Goal: Navigation & Orientation: Find specific page/section

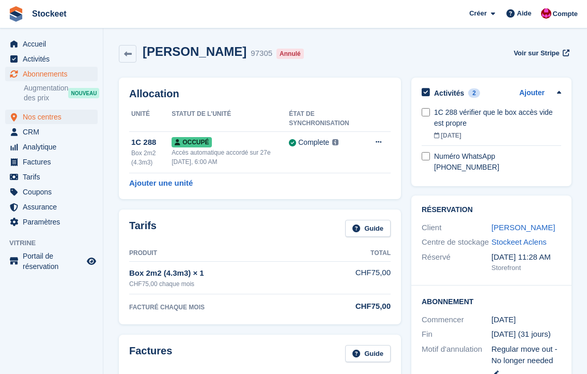
click at [45, 119] on span "Nos centres" at bounding box center [54, 117] width 62 height 14
click at [44, 44] on span "Accueil" at bounding box center [54, 44] width 62 height 14
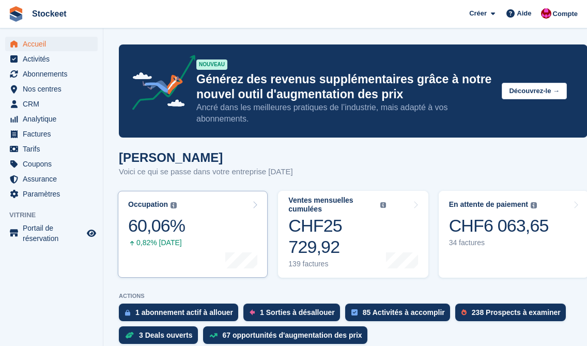
click at [206, 249] on link "Occupation Pourcentage de toutes les unités actuellement attribuées en termes d…" at bounding box center [193, 234] width 150 height 87
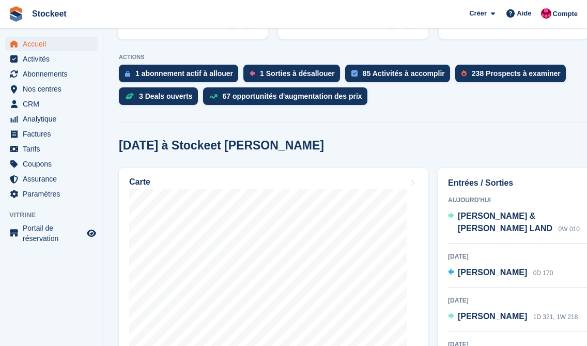
scroll to position [261, 0]
